Goal: Check status: Check status

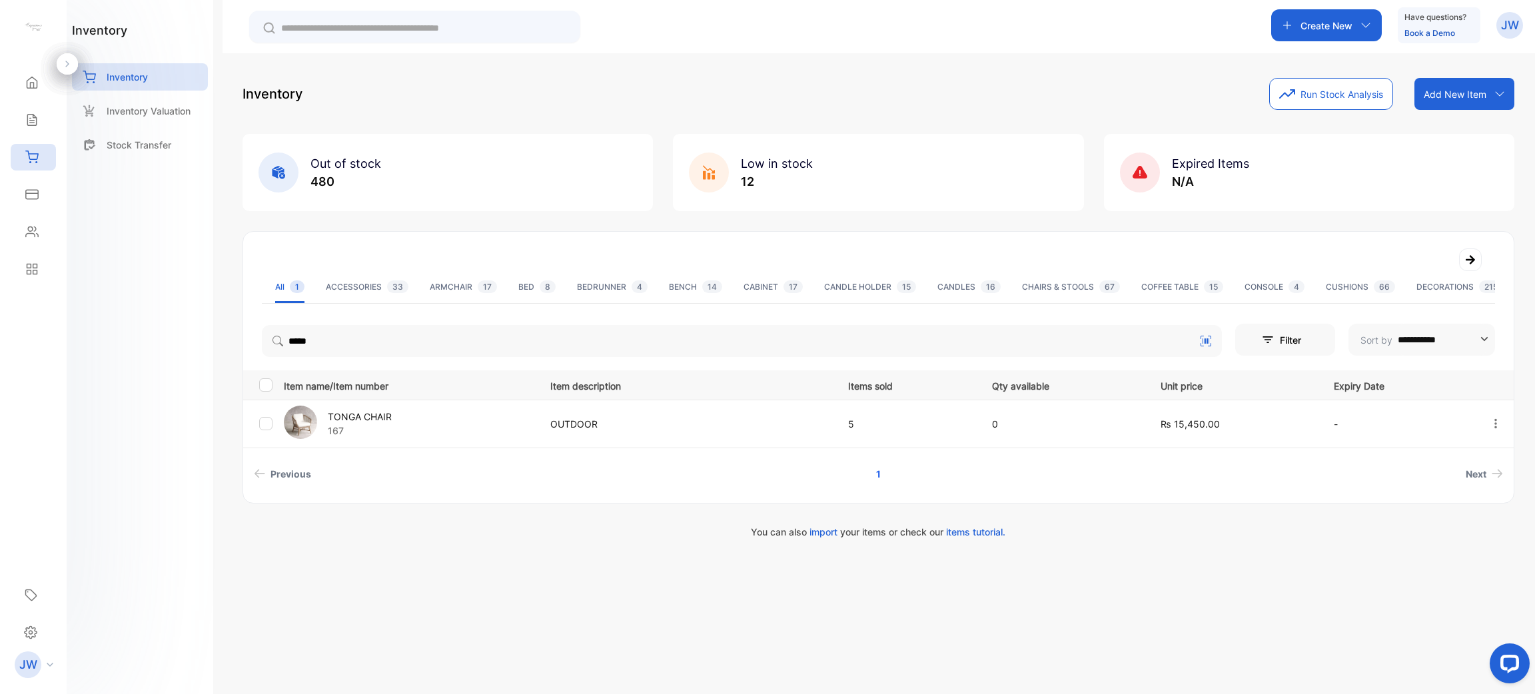
click at [988, 655] on div "**********" at bounding box center [878, 400] width 1312 height 694
drag, startPoint x: 330, startPoint y: 349, endPoint x: 244, endPoint y: 340, distance: 86.4
click at [280, 342] on div "*****" at bounding box center [742, 338] width 960 height 37
type input "******"
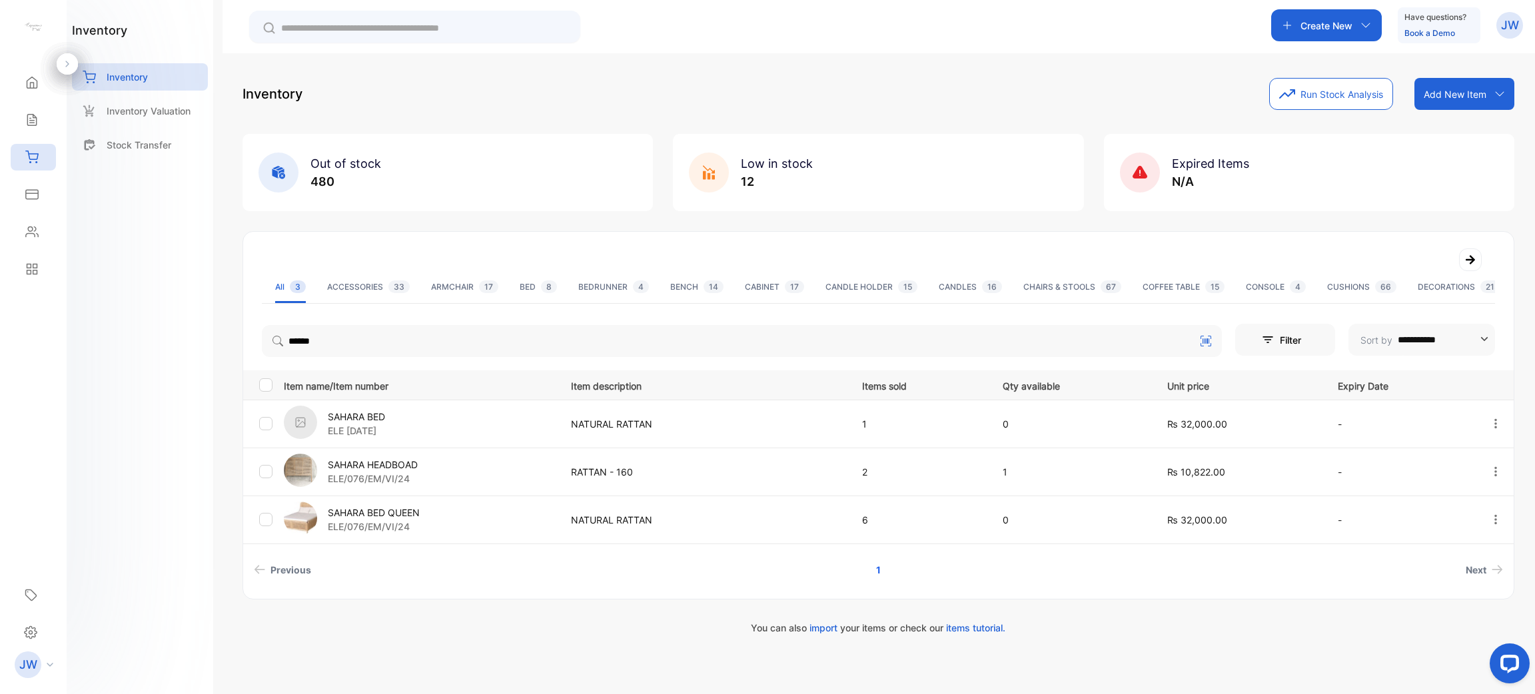
click at [371, 521] on p "ELE/076/EM/VI/24" at bounding box center [374, 527] width 92 height 14
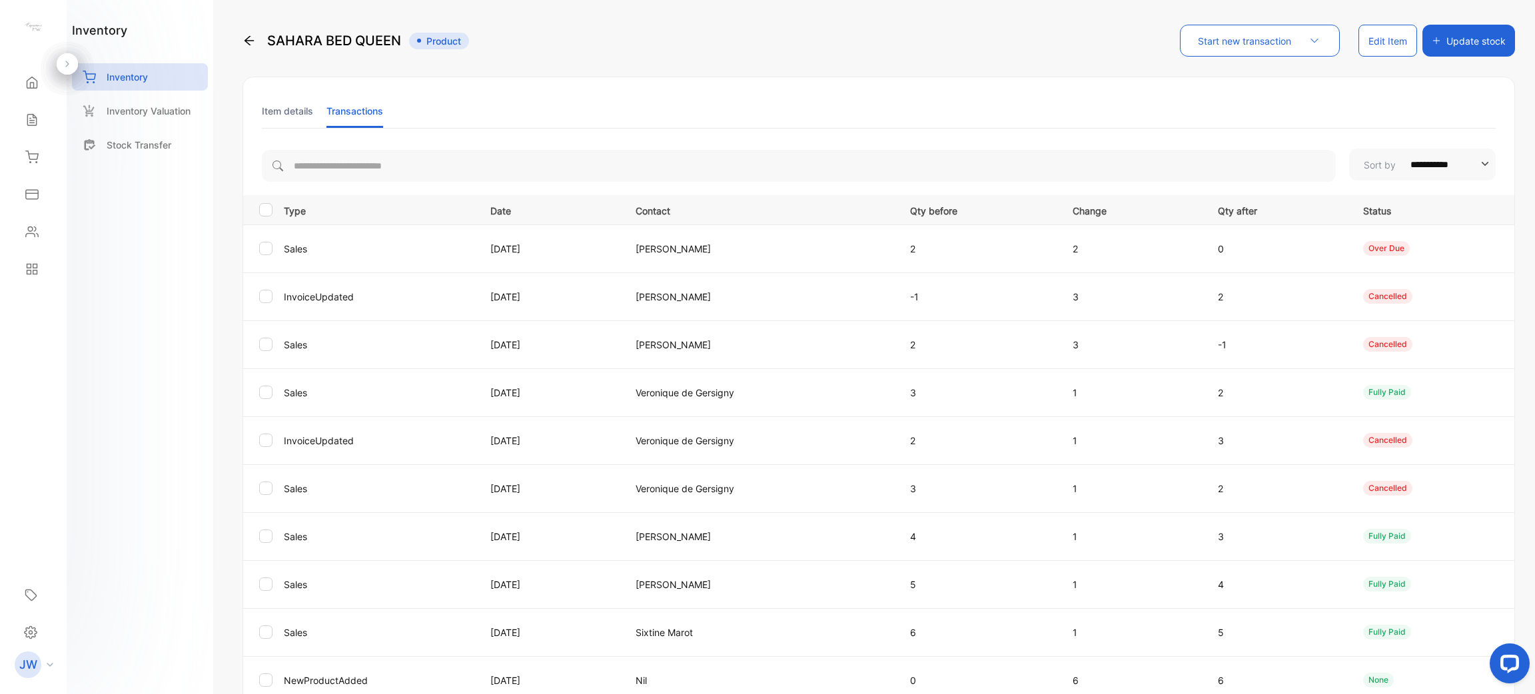
click at [306, 119] on li "Item details" at bounding box center [287, 111] width 51 height 34
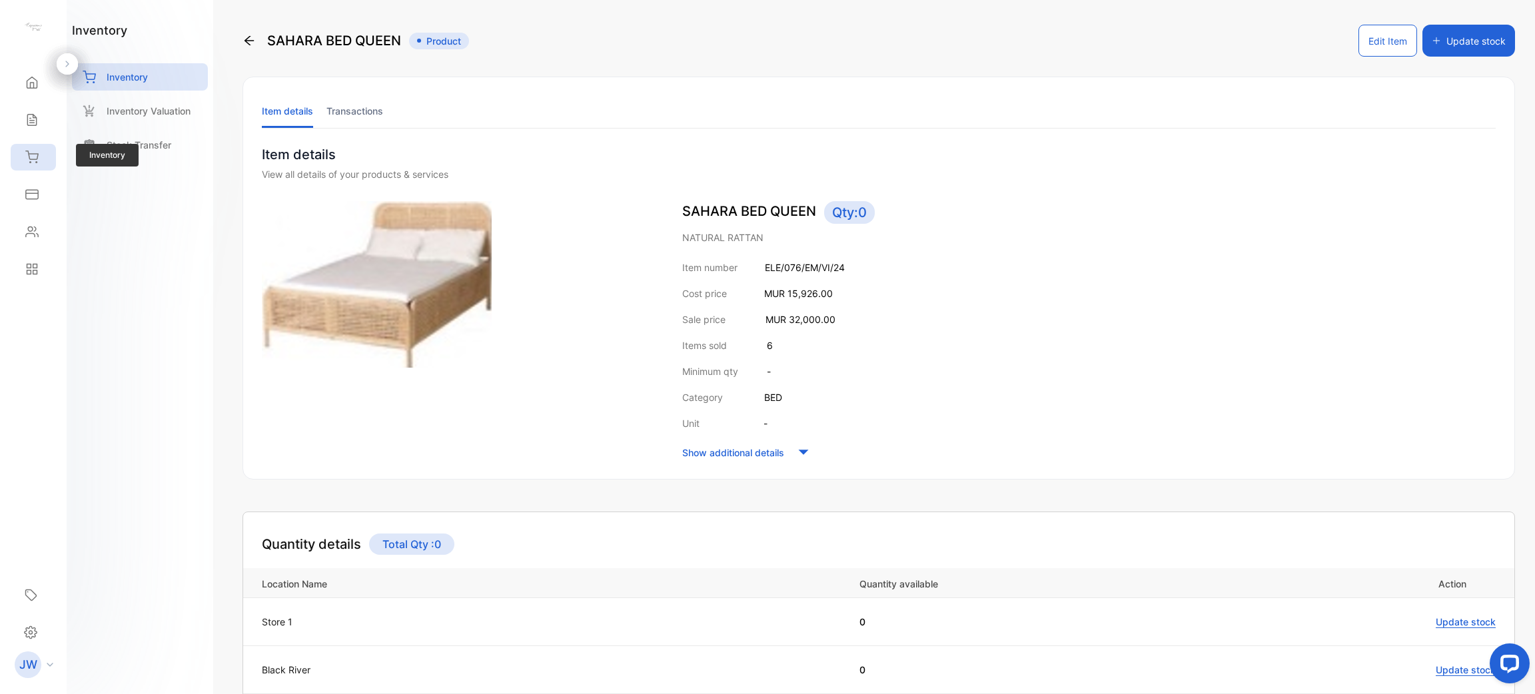
click at [49, 156] on div "Inventory" at bounding box center [33, 157] width 45 height 27
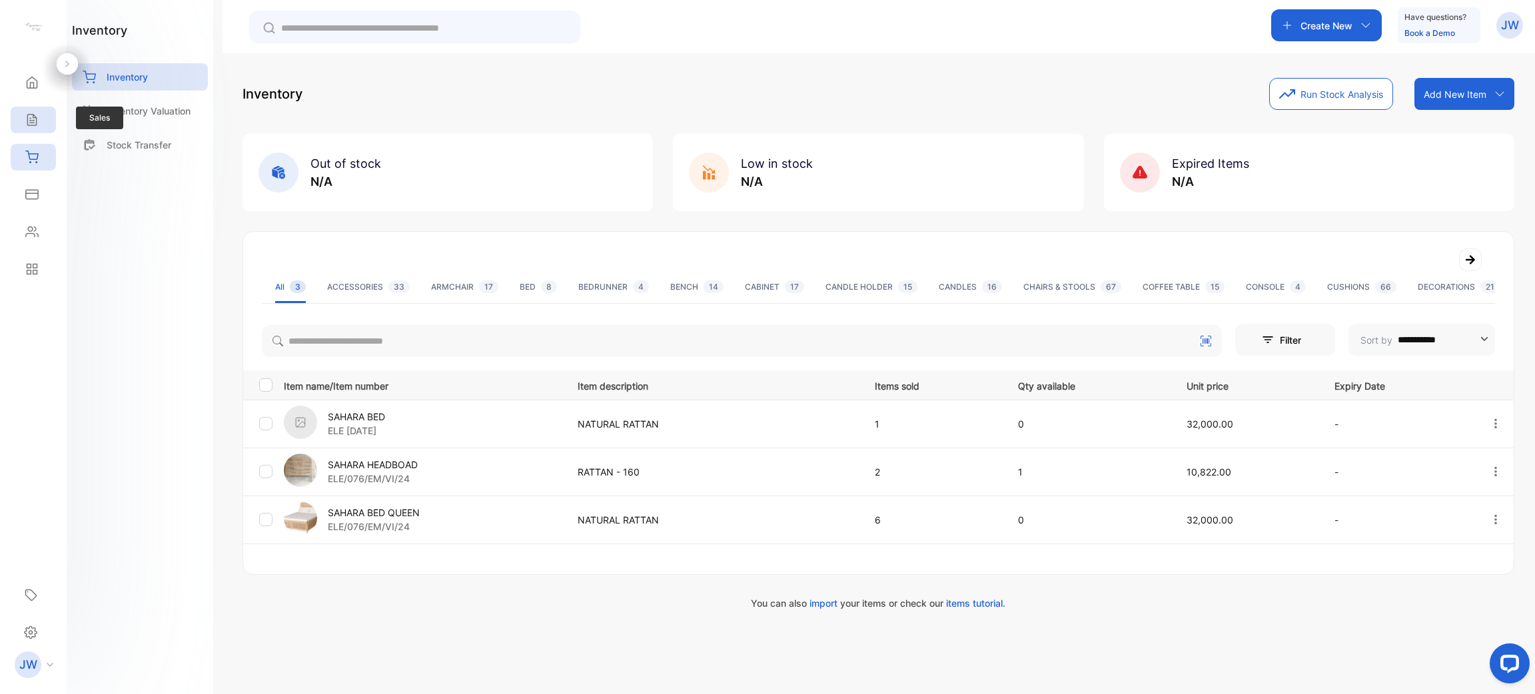
click at [45, 127] on div "Sales" at bounding box center [33, 120] width 45 height 27
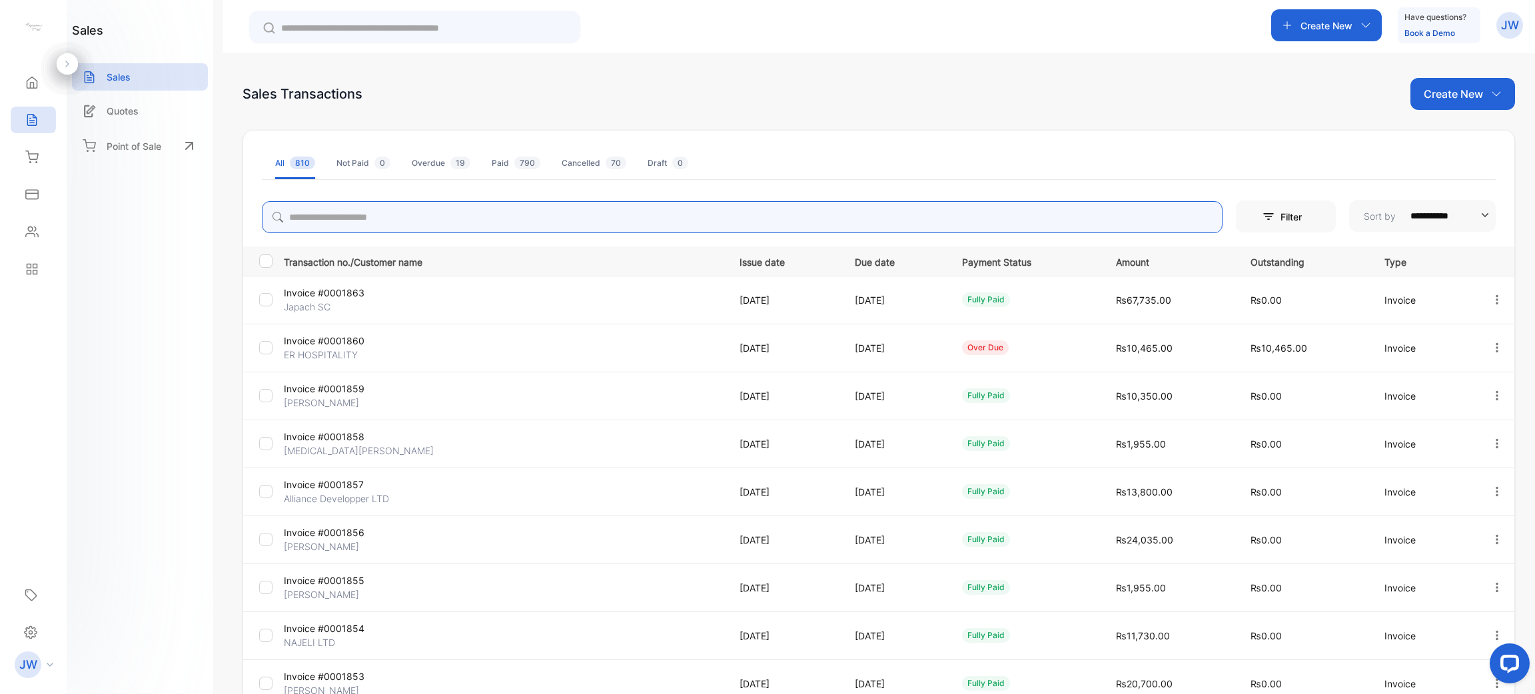
click at [314, 208] on input "search" at bounding box center [742, 217] width 961 height 32
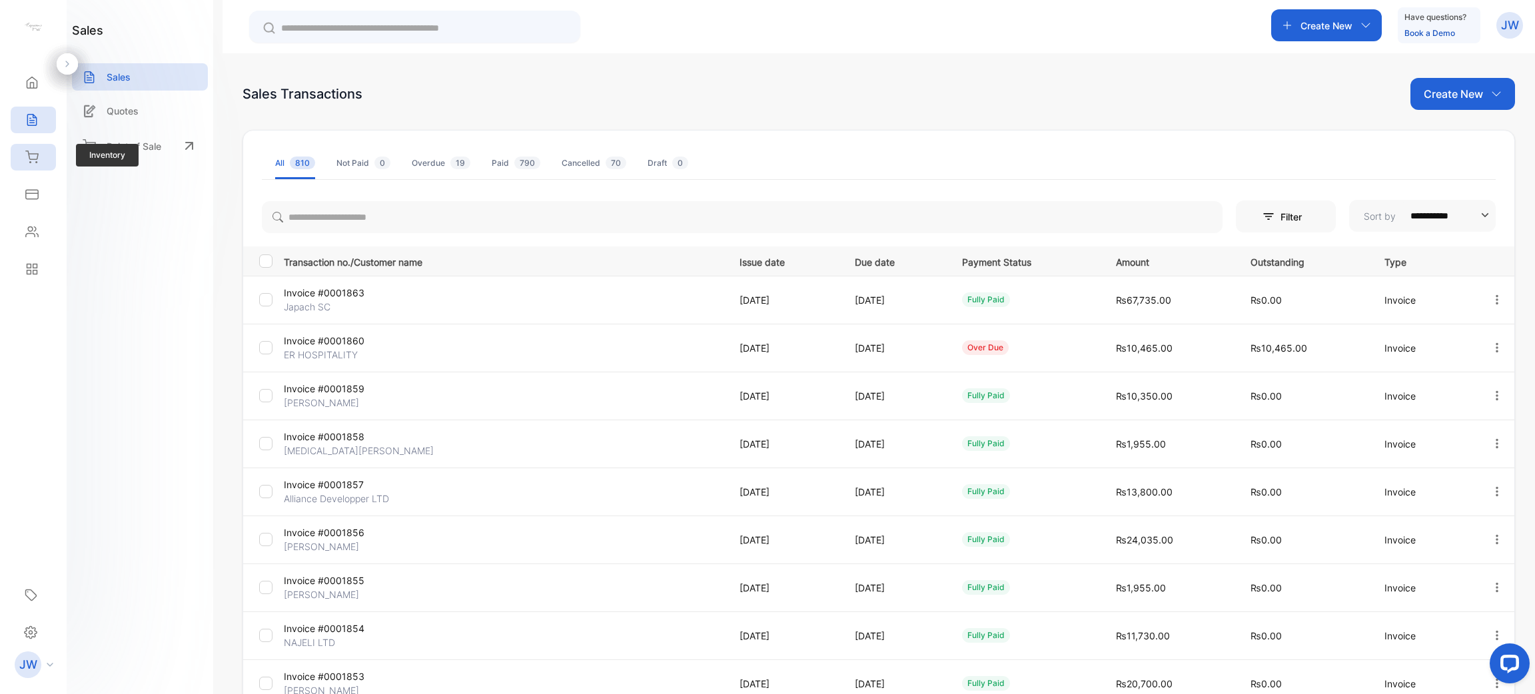
click at [21, 159] on div "Inventory" at bounding box center [29, 157] width 17 height 13
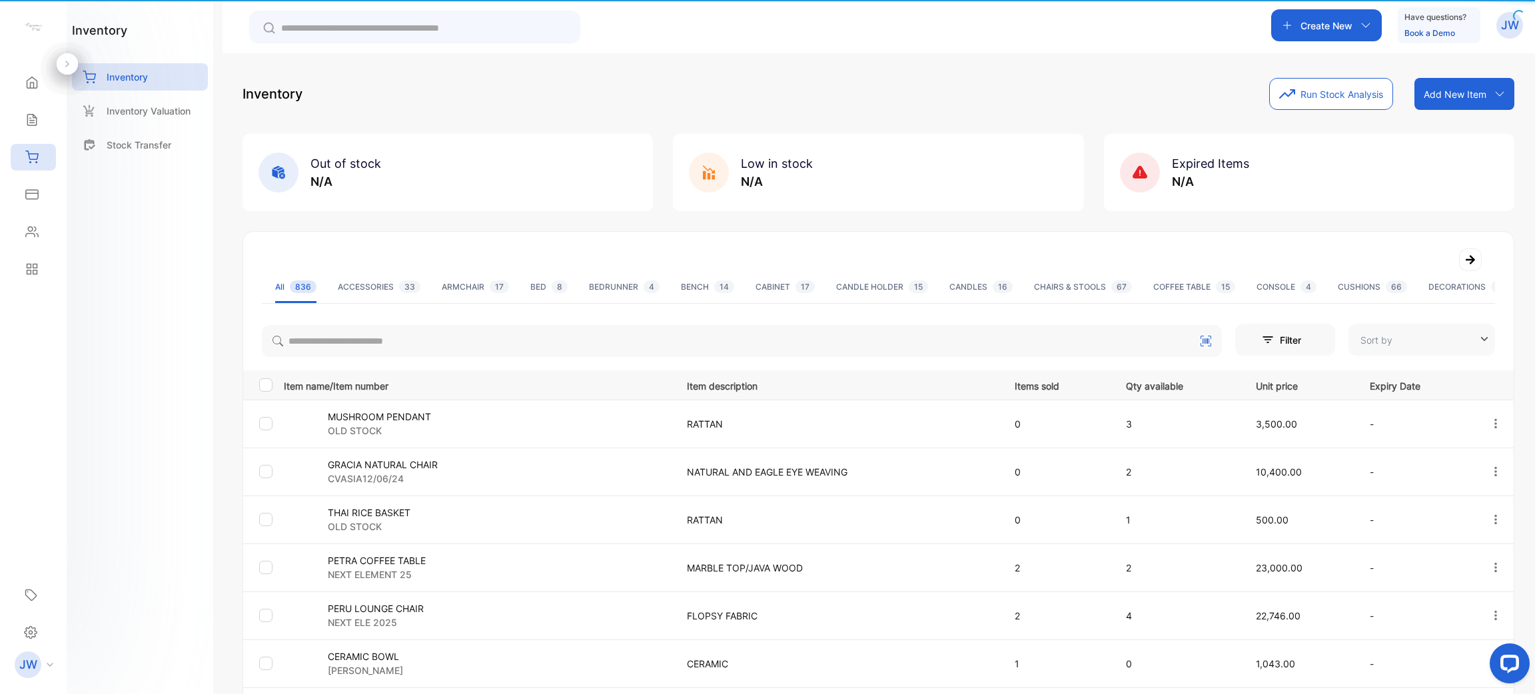
type input "**********"
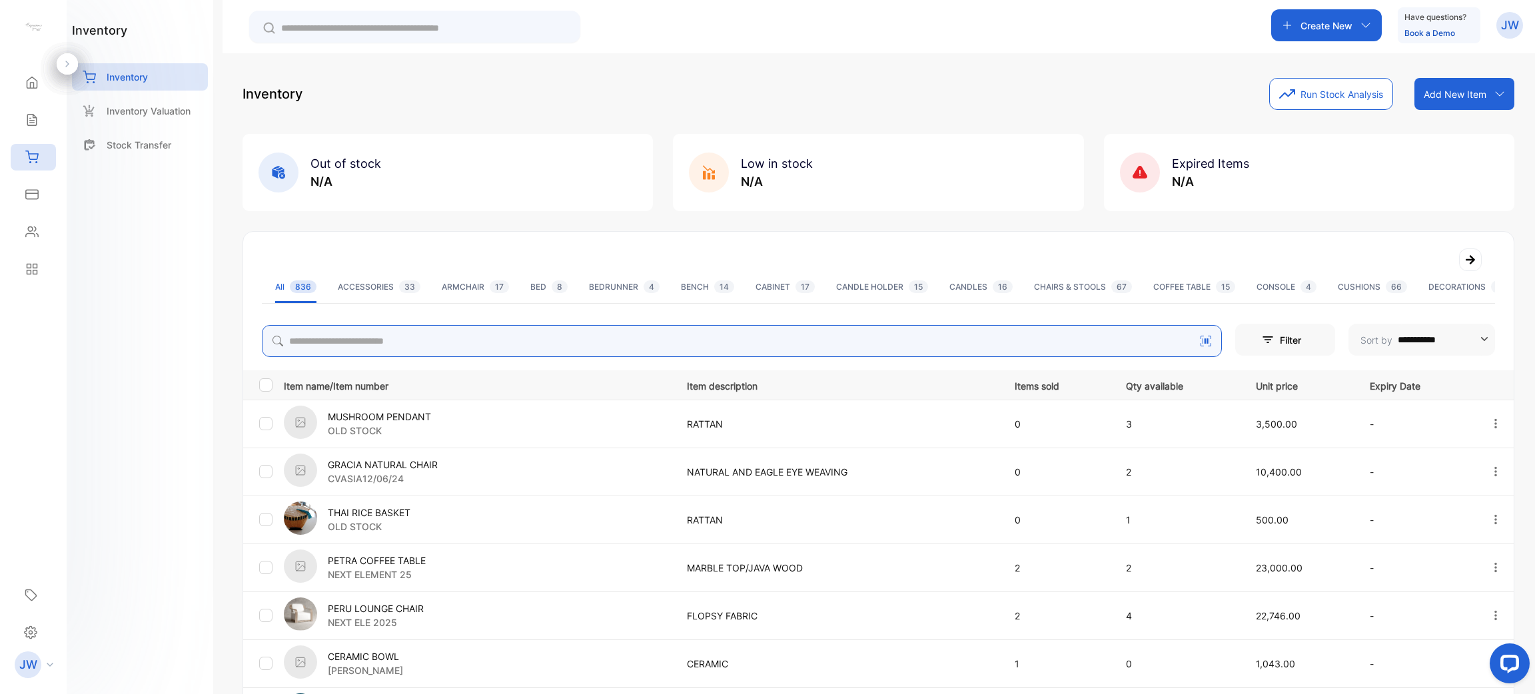
click at [448, 351] on input "search" at bounding box center [742, 341] width 960 height 32
type input "****"
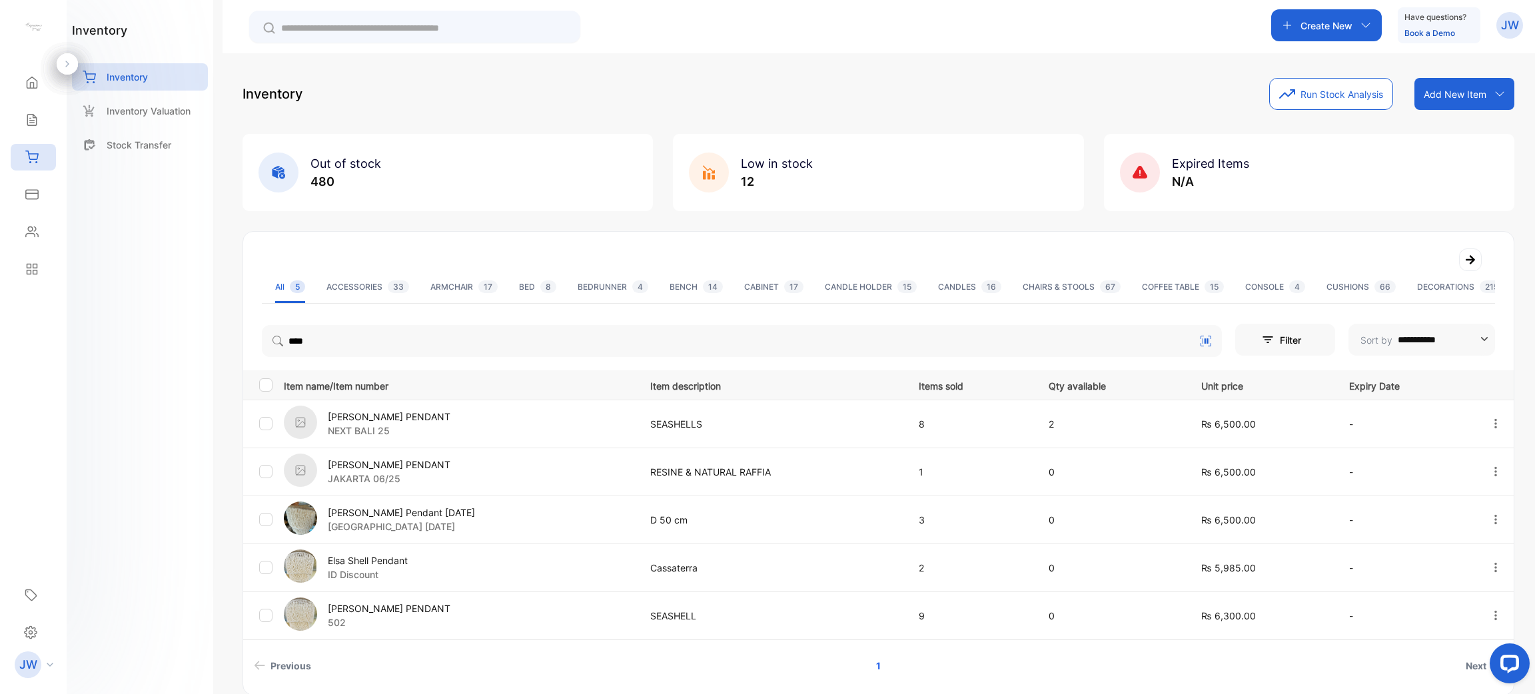
click at [386, 418] on p "ELSA PENDANT" at bounding box center [389, 417] width 123 height 14
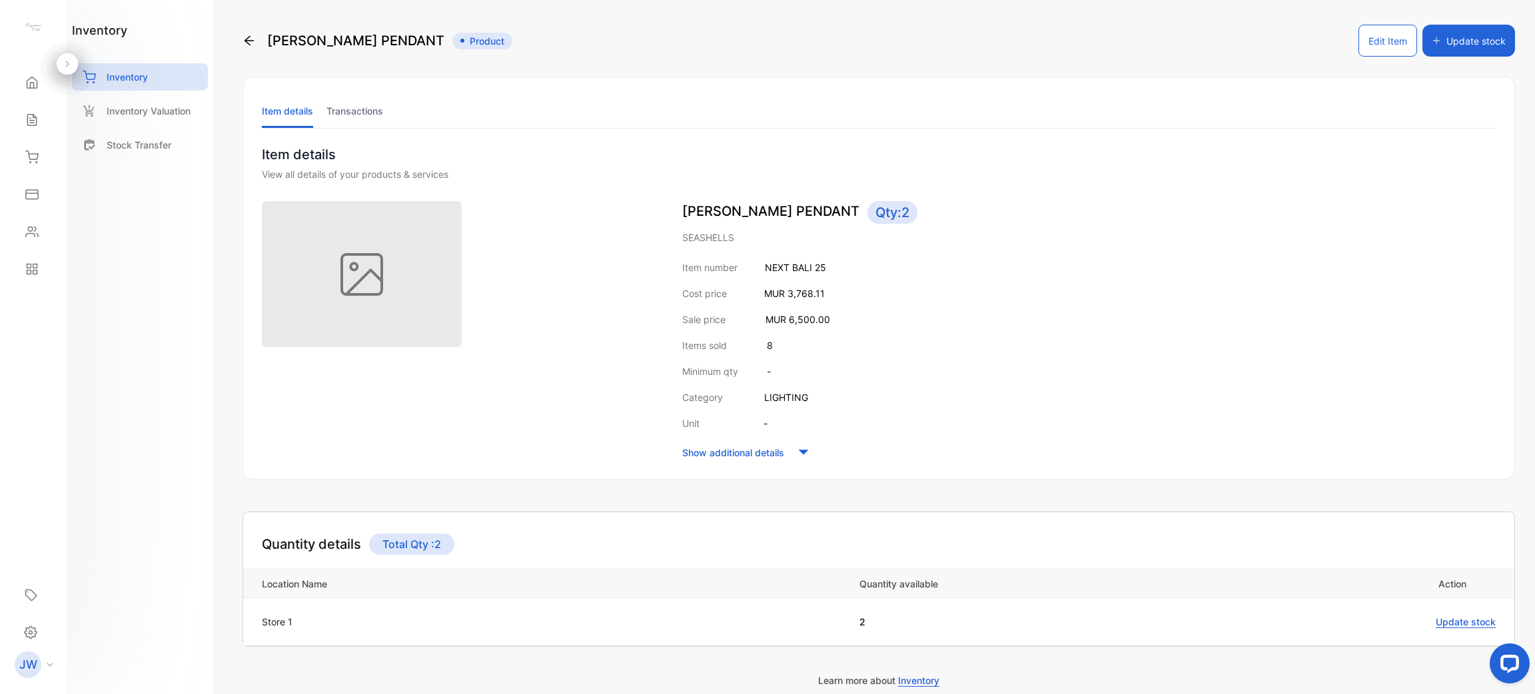
click at [357, 123] on li "Transactions" at bounding box center [354, 111] width 57 height 34
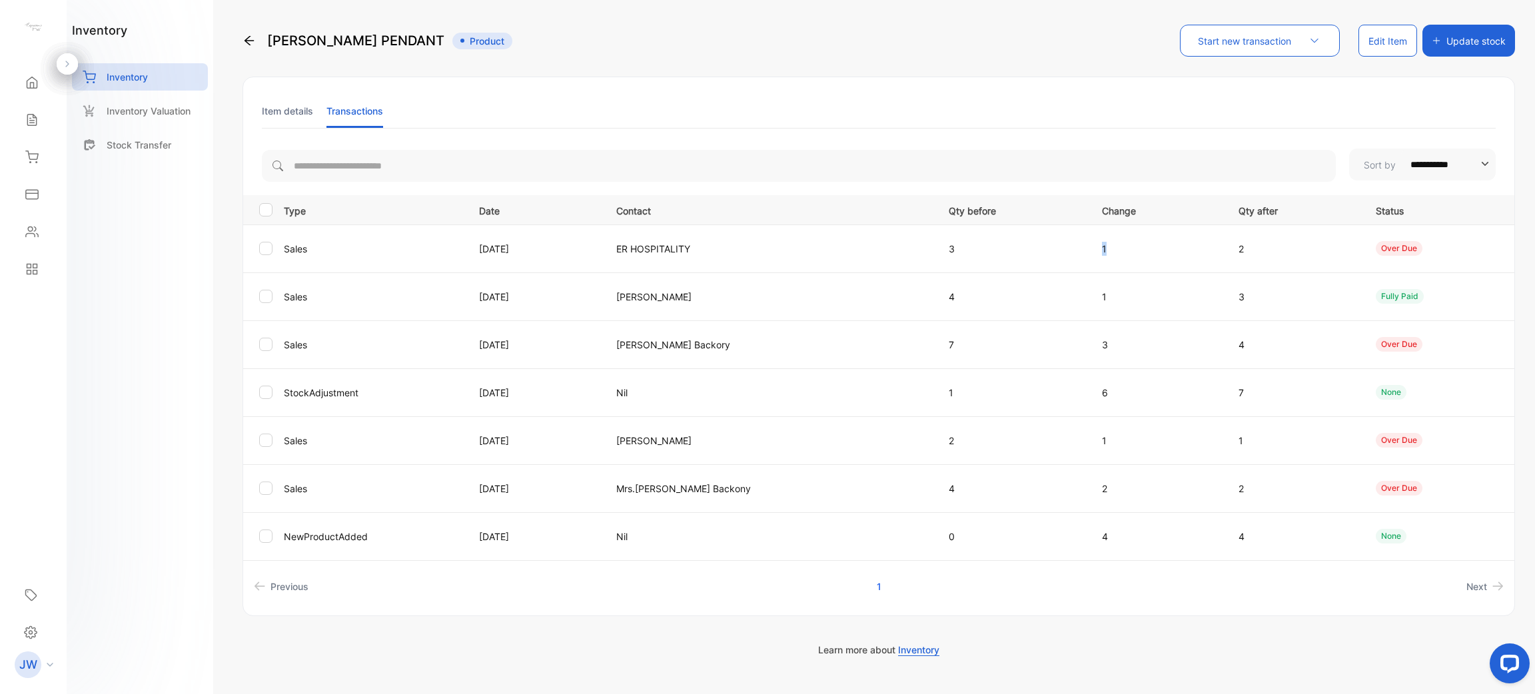
drag, startPoint x: 1072, startPoint y: 242, endPoint x: 1169, endPoint y: 250, distance: 97.5
click at [1168, 244] on td "1" at bounding box center [1154, 248] width 137 height 48
click at [1114, 310] on td "1" at bounding box center [1154, 296] width 137 height 48
drag, startPoint x: 1081, startPoint y: 343, endPoint x: 1113, endPoint y: 338, distance: 32.3
click at [1113, 338] on p "3" at bounding box center [1156, 345] width 109 height 14
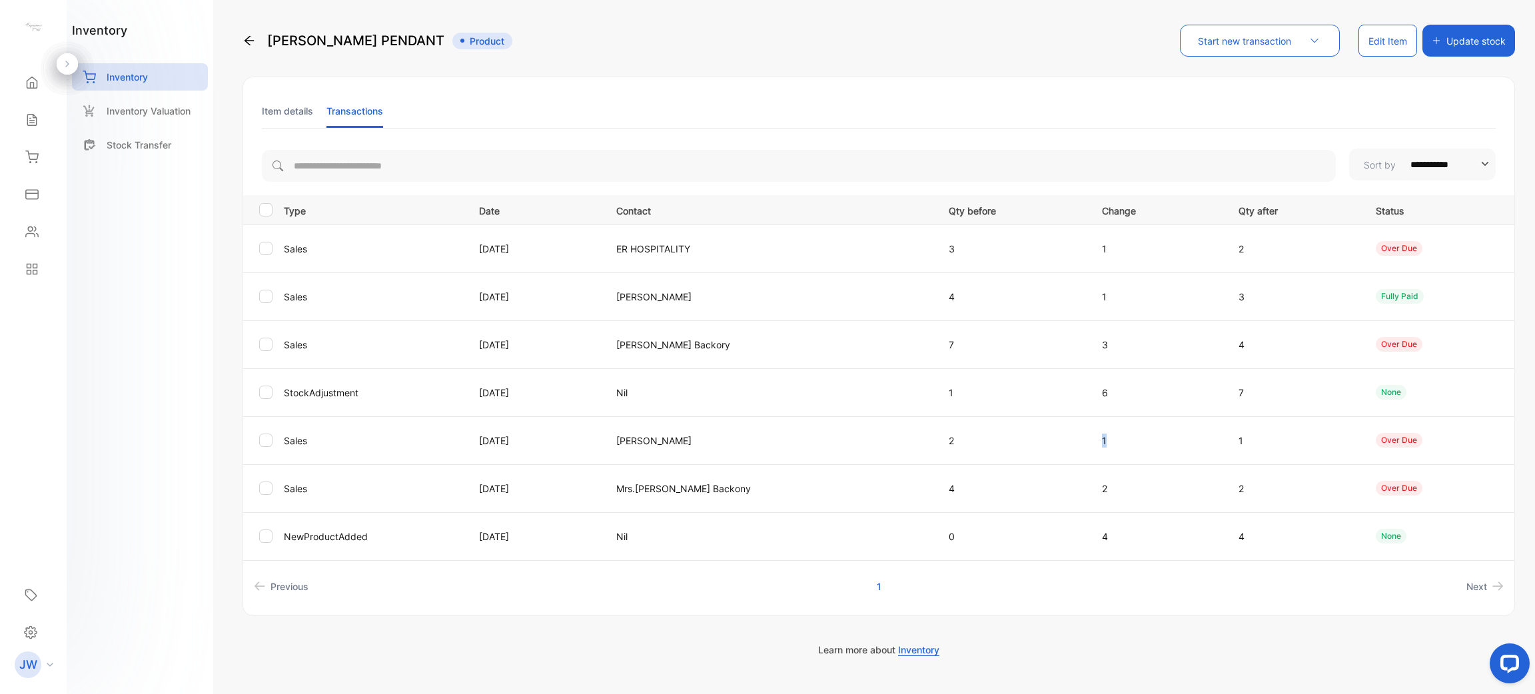
drag, startPoint x: 1070, startPoint y: 440, endPoint x: 1156, endPoint y: 453, distance: 87.0
click at [1146, 446] on td "1" at bounding box center [1154, 440] width 137 height 48
drag, startPoint x: 1077, startPoint y: 489, endPoint x: 1170, endPoint y: 490, distance: 92.6
click at [1168, 490] on td "2" at bounding box center [1154, 488] width 137 height 48
click at [1104, 593] on li "Next" at bounding box center [1256, 586] width 504 height 25
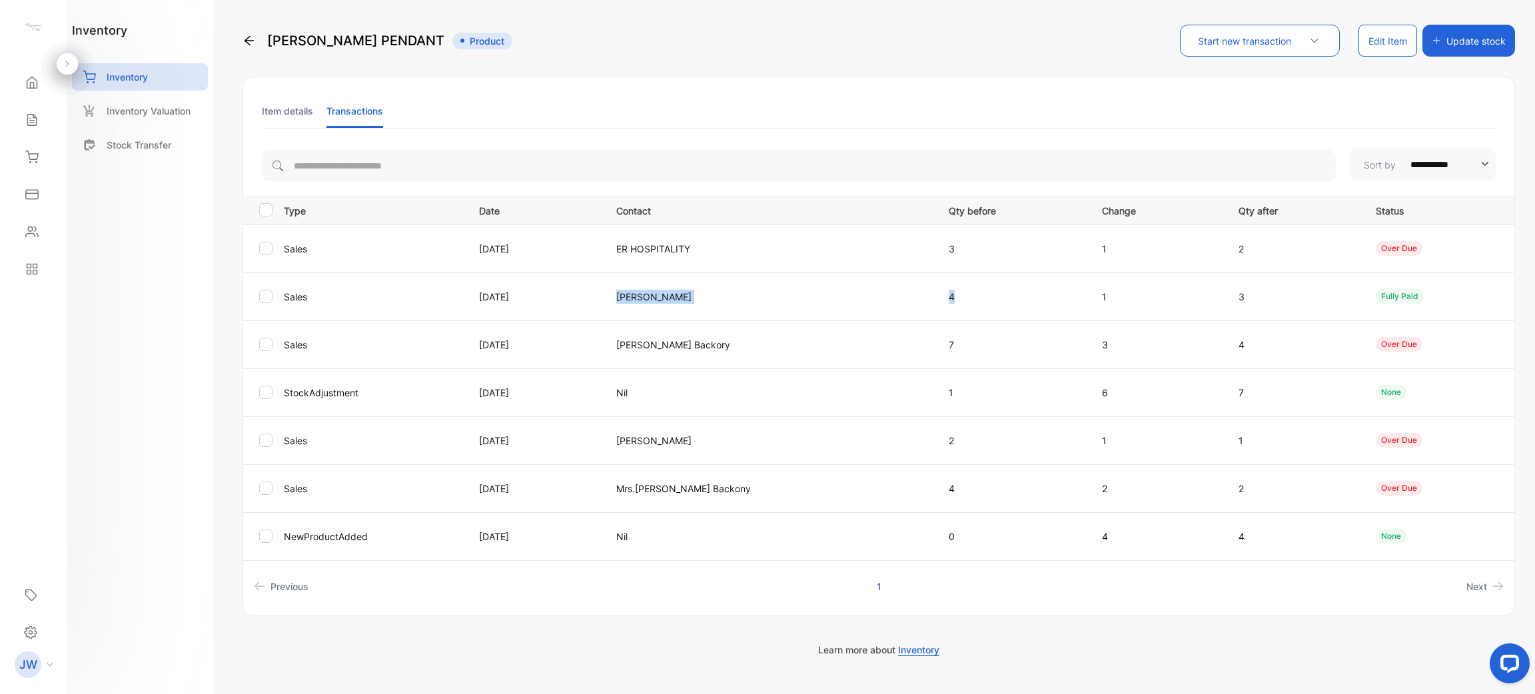
drag, startPoint x: 660, startPoint y: 292, endPoint x: 981, endPoint y: 283, distance: 320.5
click at [979, 283] on tr "Sales 12 Sep 2025 Bernard Etheve 4 1 3 fully paid" at bounding box center [878, 296] width 1271 height 48
click at [1094, 276] on td "1" at bounding box center [1154, 296] width 137 height 48
drag, startPoint x: 1096, startPoint y: 250, endPoint x: 1096, endPoint y: 317, distance: 67.3
click at [1096, 257] on td "1" at bounding box center [1154, 248] width 137 height 48
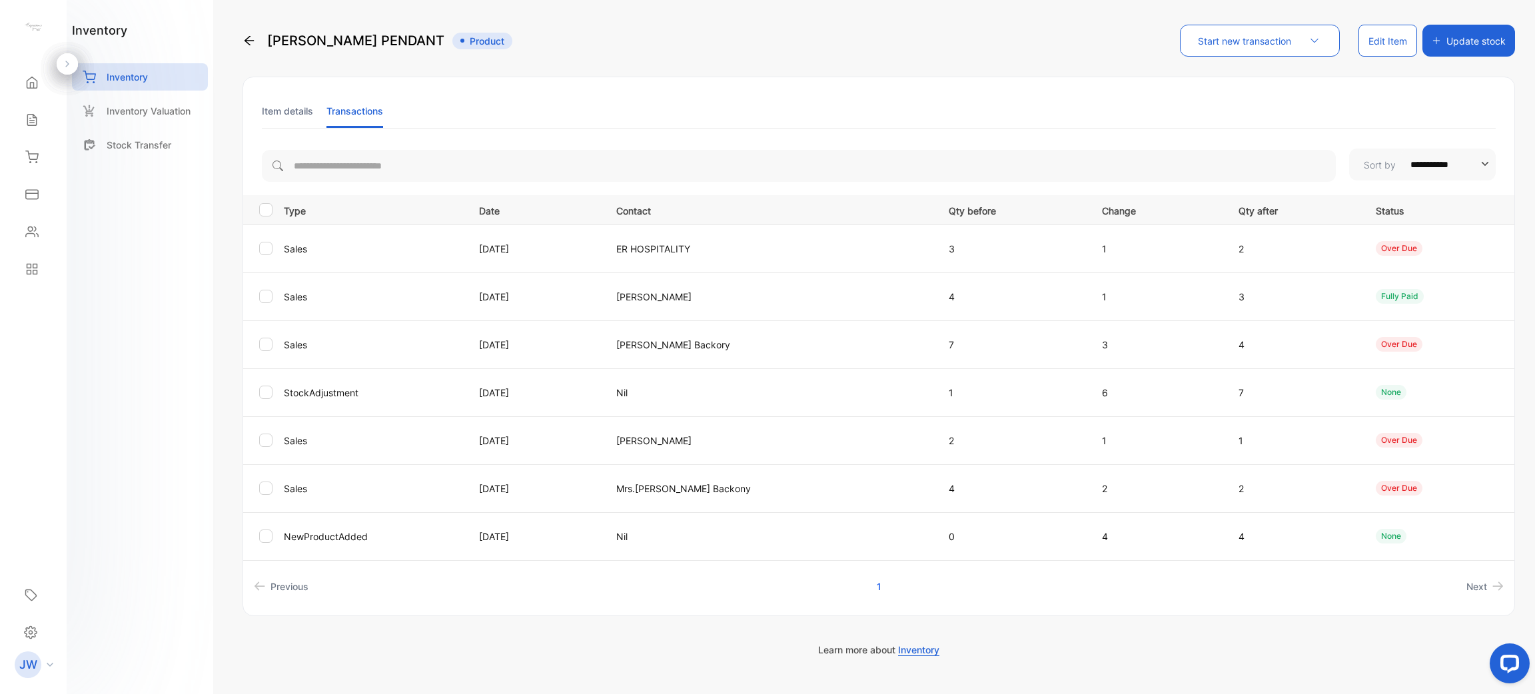
click at [1094, 320] on td "3" at bounding box center [1154, 344] width 137 height 48
click at [1102, 348] on p "3" at bounding box center [1156, 345] width 109 height 14
drag, startPoint x: 1072, startPoint y: 440, endPoint x: 1197, endPoint y: 440, distance: 124.6
click at [1197, 440] on td "1" at bounding box center [1154, 440] width 137 height 48
drag, startPoint x: 1073, startPoint y: 491, endPoint x: 1330, endPoint y: 501, distance: 257.3
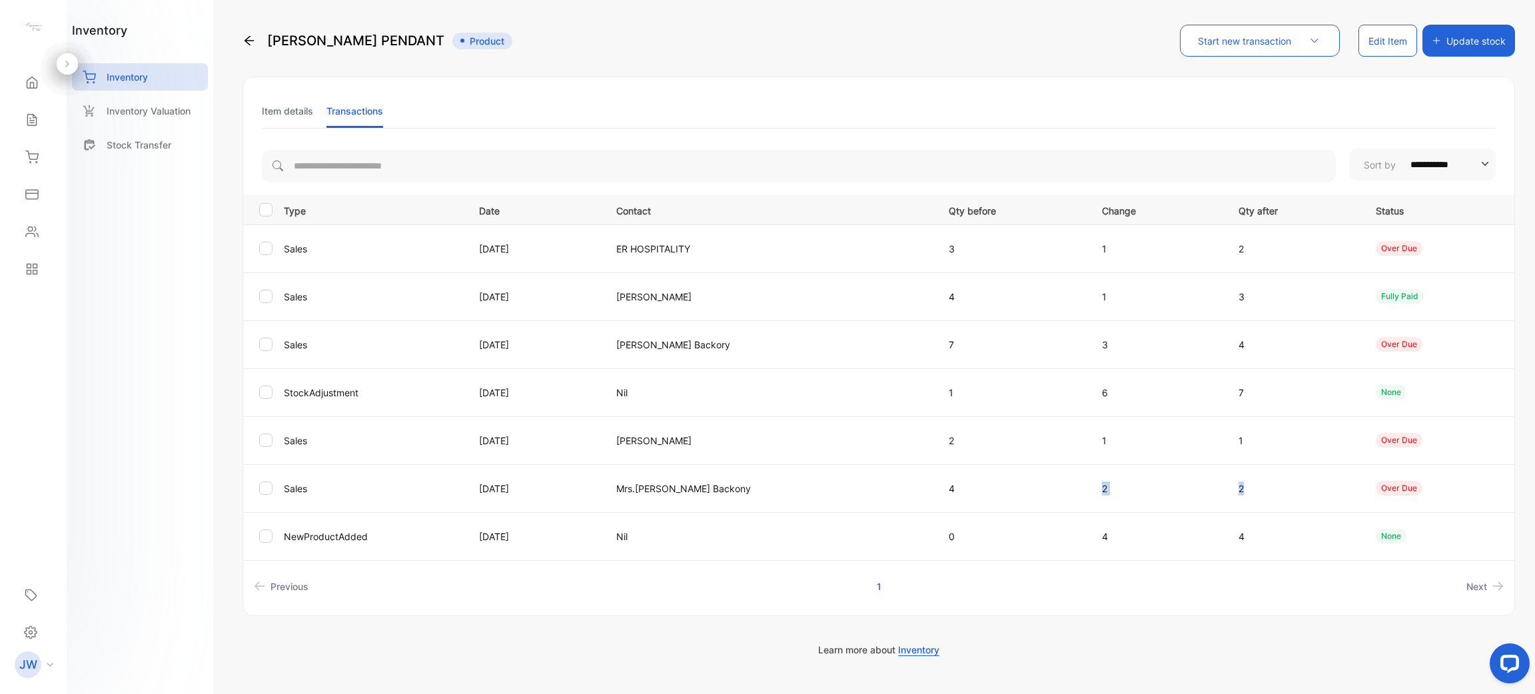
click at [1312, 501] on tr "Sales 16 Aug 2025 Mrs.Priscilla Backony 4 2 2 over due" at bounding box center [878, 488] width 1271 height 48
click at [1132, 502] on td "2" at bounding box center [1154, 488] width 137 height 48
click at [1116, 498] on td "2" at bounding box center [1154, 488] width 137 height 48
